Goal: Task Accomplishment & Management: Complete application form

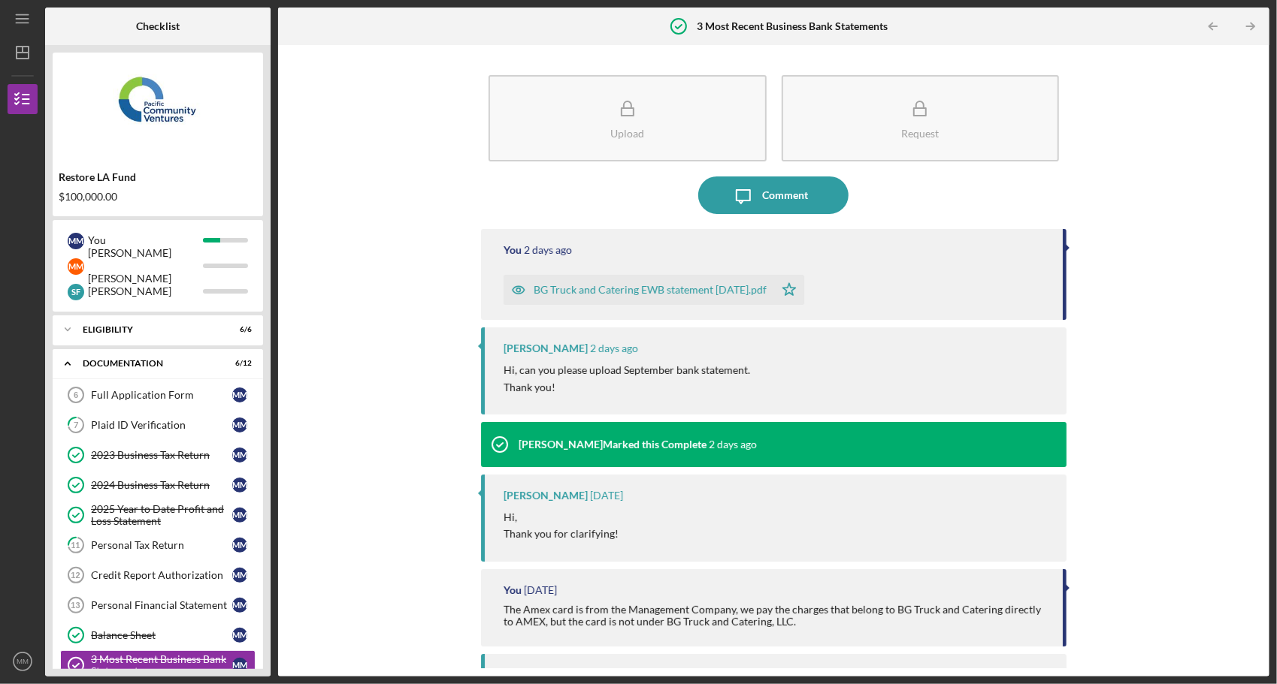
scroll to position [71, 0]
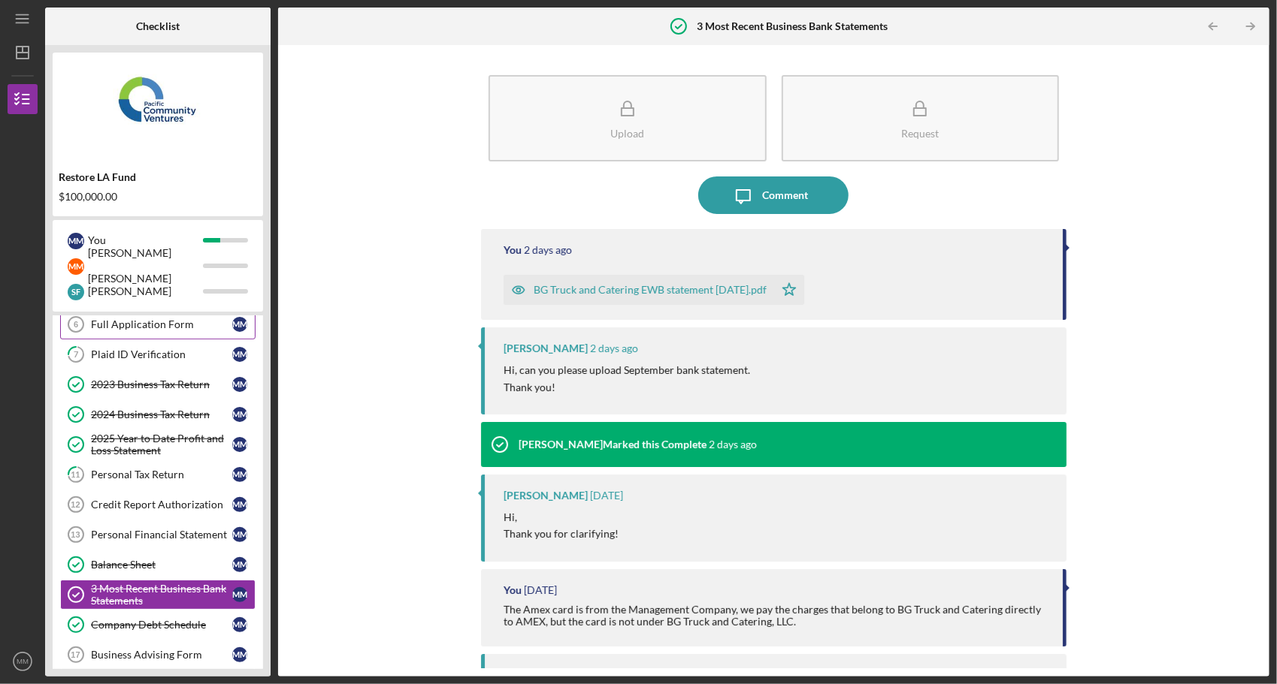
click at [150, 328] on div "Full Application Form" at bounding box center [161, 325] width 141 height 12
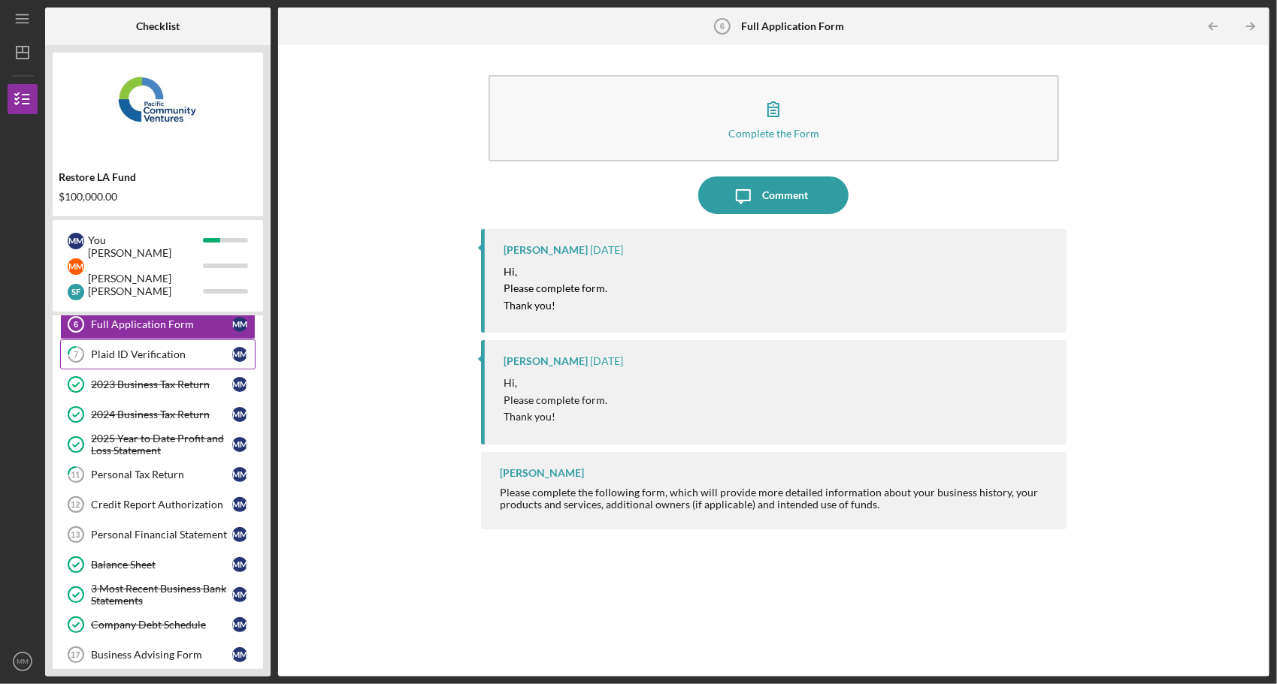
click at [146, 358] on div "Plaid ID Verification" at bounding box center [161, 355] width 141 height 12
